Goal: Check status: Check status

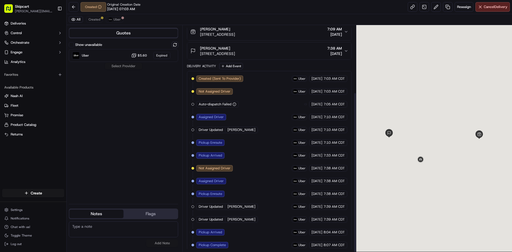
scroll to position [95, 0]
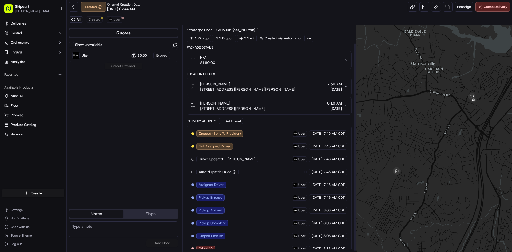
scroll to position [21, 0]
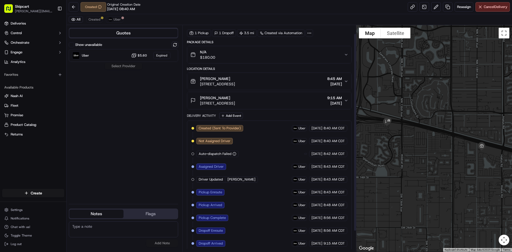
scroll to position [34, 0]
